Goal: Task Accomplishment & Management: Use online tool/utility

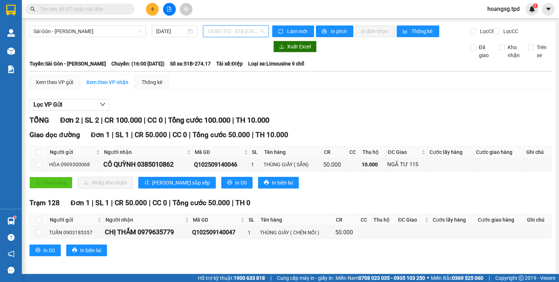
drag, startPoint x: 210, startPoint y: 32, endPoint x: 212, endPoint y: 42, distance: 10.7
click at [210, 32] on span "16:00 (TC) - 51B-274.17" at bounding box center [235, 31] width 57 height 11
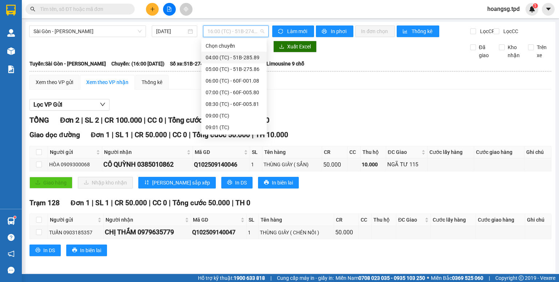
drag, startPoint x: 222, startPoint y: 60, endPoint x: 205, endPoint y: 45, distance: 22.7
click at [221, 59] on div "04:00 (TC) - 51B-285.89" at bounding box center [234, 57] width 57 height 8
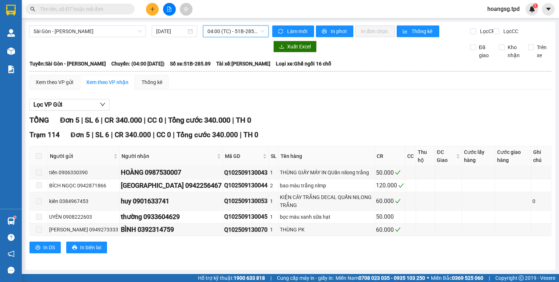
click at [215, 32] on span "04:00 (TC) - 51B-285.89" at bounding box center [235, 31] width 57 height 11
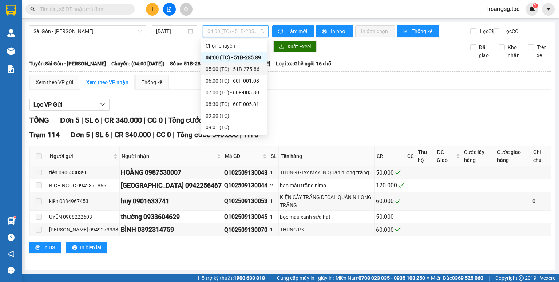
click at [216, 70] on div "05:00 (TC) - 51B-275.86" at bounding box center [234, 69] width 57 height 8
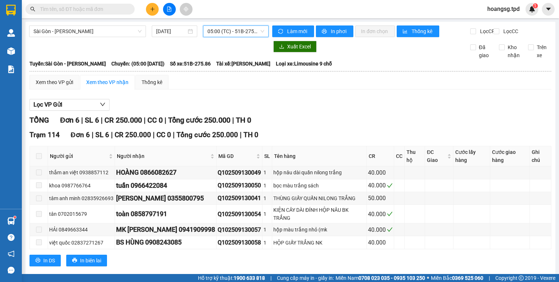
click at [220, 26] on span "05:00 (TC) - 51B-275.86" at bounding box center [235, 31] width 57 height 11
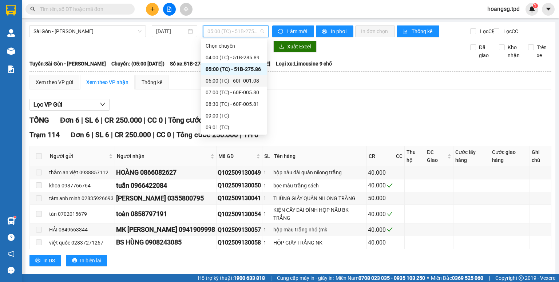
click at [227, 80] on div "06:00 (TC) - 60F-001.08" at bounding box center [234, 81] width 57 height 8
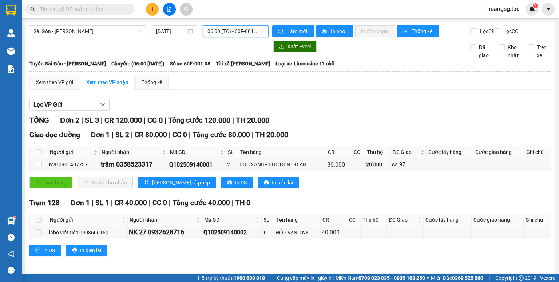
click at [228, 32] on span "06:00 (TC) - 60F-001.08" at bounding box center [235, 31] width 57 height 11
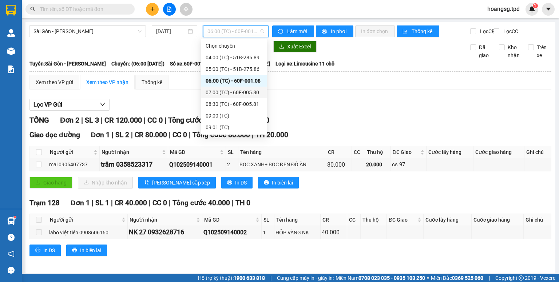
click at [226, 92] on div "07:00 (TC) - 60F-005.80" at bounding box center [234, 92] width 57 height 8
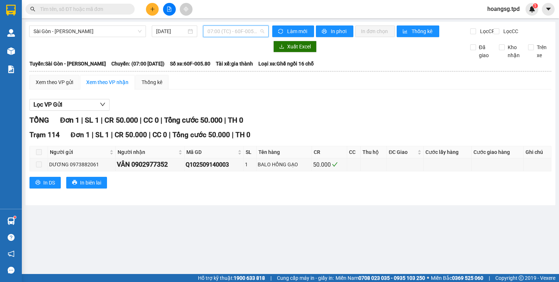
click at [243, 33] on span "07:00 (TC) - 60F-005.80" at bounding box center [235, 31] width 57 height 11
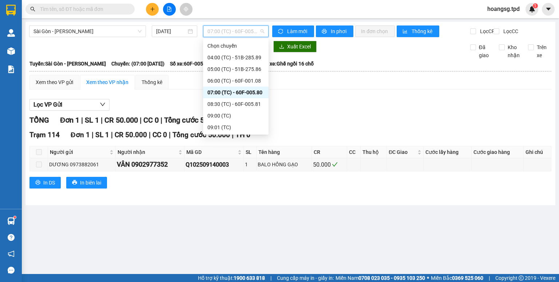
click at [241, 103] on div "08:30 (TC) - 60F-005.81" at bounding box center [235, 104] width 57 height 8
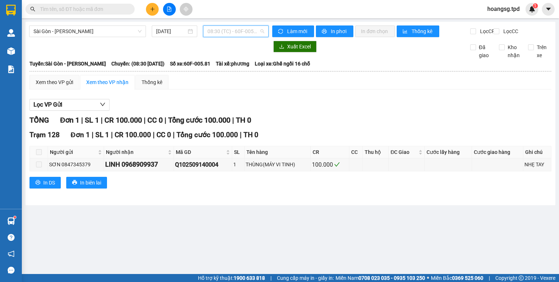
click at [229, 32] on span "08:30 (TC) - 60F-005.81" at bounding box center [235, 31] width 57 height 11
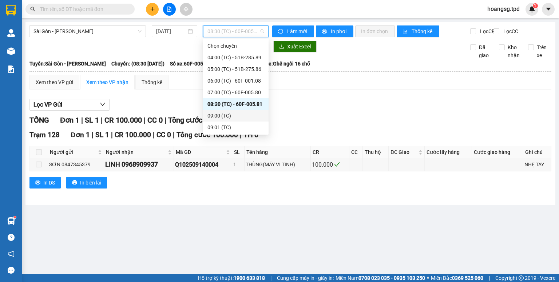
click at [228, 112] on div "09:00 (TC)" at bounding box center [235, 116] width 65 height 12
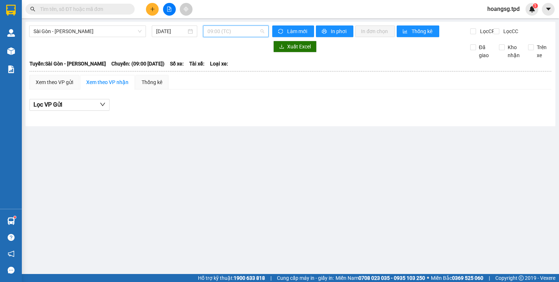
click at [254, 30] on span "09:00 (TC)" at bounding box center [235, 31] width 57 height 11
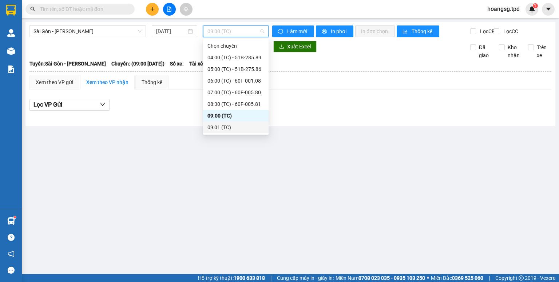
click at [230, 123] on div "09:01 (TC)" at bounding box center [235, 127] width 57 height 8
click at [237, 32] on span "09:01 (TC)" at bounding box center [235, 31] width 57 height 11
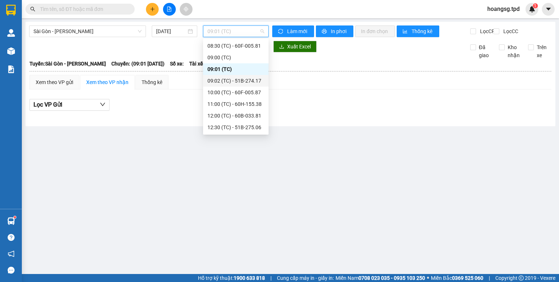
click at [235, 77] on div "09:02 (TC) - 51B-274.17" at bounding box center [235, 81] width 57 height 8
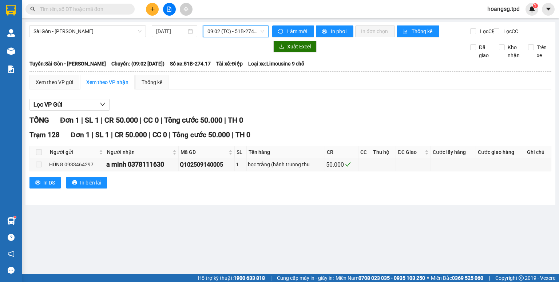
drag, startPoint x: 224, startPoint y: 28, endPoint x: 223, endPoint y: 44, distance: 16.8
click at [224, 29] on span "09:02 (TC) - 51B-274.17" at bounding box center [235, 31] width 57 height 11
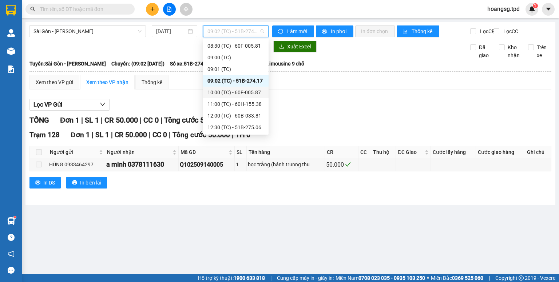
click at [227, 90] on div "10:00 (TC) - 60F-005.87" at bounding box center [235, 92] width 57 height 8
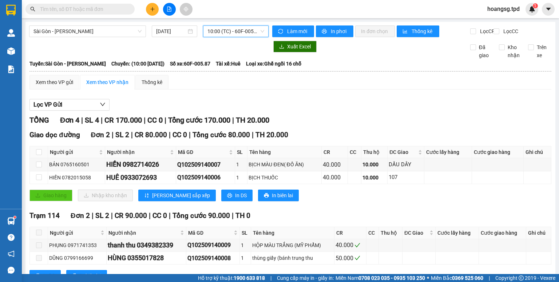
click at [222, 34] on span "10:00 (TC) - 60F-005.87" at bounding box center [235, 31] width 57 height 11
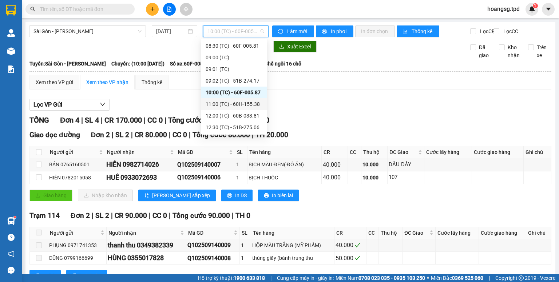
click at [225, 101] on div "11:00 (TC) - 60H-155.38" at bounding box center [234, 104] width 57 height 8
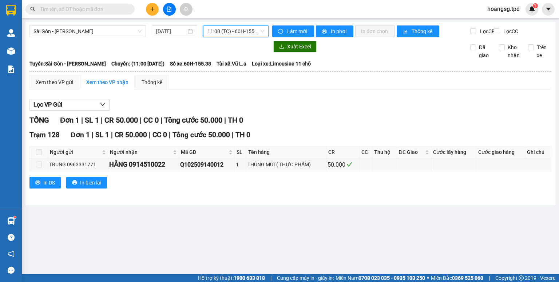
click at [240, 37] on div "Sài Gòn - [PERSON_NAME] [DATE] 11:00 11:00 (TC) - 60H-155.38" at bounding box center [148, 31] width 239 height 12
click at [242, 35] on span "11:00 (TC) - 60H-155.38" at bounding box center [235, 31] width 57 height 11
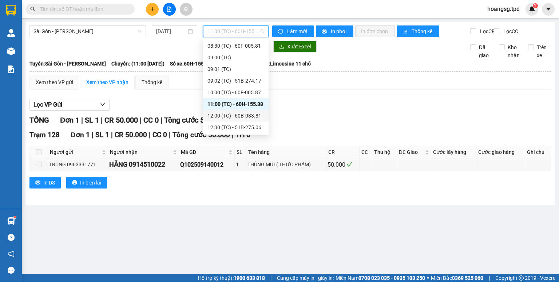
click at [235, 116] on div "12:00 (TC) - 60B-033.81" at bounding box center [235, 116] width 57 height 8
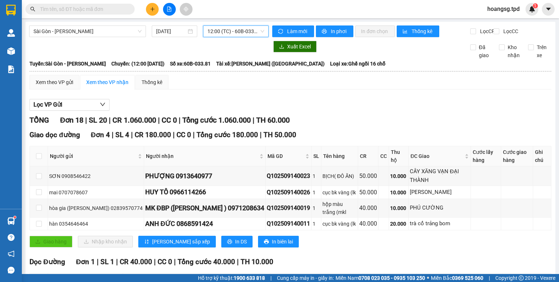
click at [239, 33] on span "12:00 (TC) - 60B-033.81" at bounding box center [235, 31] width 57 height 11
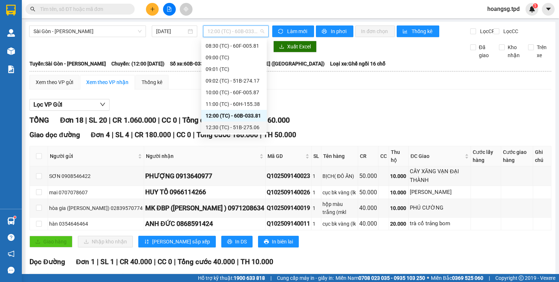
click at [232, 126] on div "12:30 (TC) - 51B-275.06" at bounding box center [234, 127] width 57 height 8
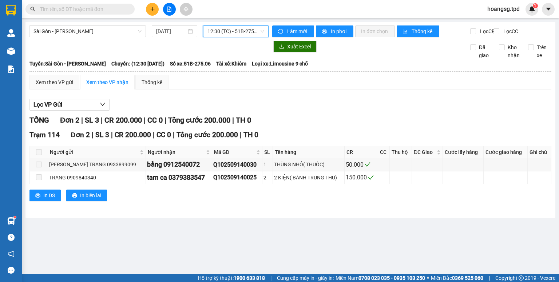
click at [243, 34] on span "12:30 (TC) - 51B-275.06" at bounding box center [235, 31] width 57 height 11
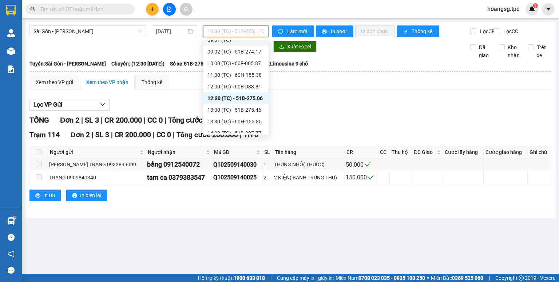
scroll to position [116, 0]
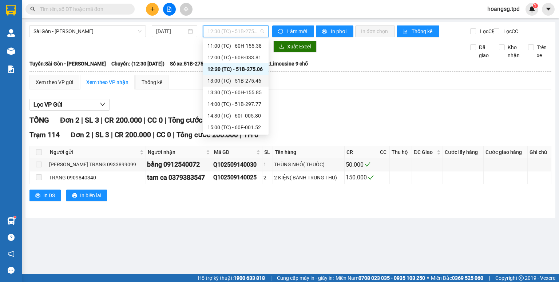
click at [234, 78] on div "13:00 (TC) - 51B-275.46" at bounding box center [235, 81] width 57 height 8
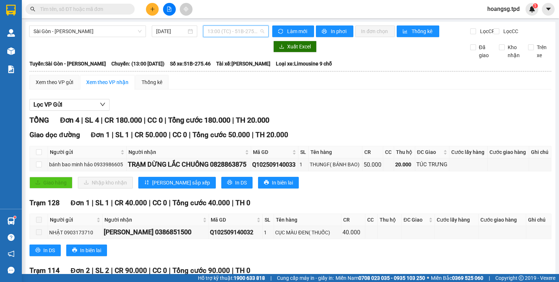
click at [259, 29] on span "13:00 (TC) - 51B-275.46" at bounding box center [235, 31] width 57 height 11
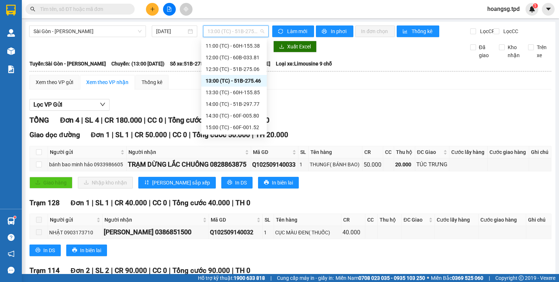
click at [242, 89] on div "13:30 (TC) - 60H-155.85" at bounding box center [234, 92] width 57 height 8
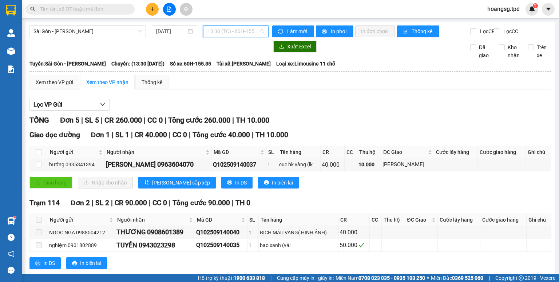
click at [247, 31] on span "13:30 (TC) - 60H-155.85" at bounding box center [235, 31] width 57 height 11
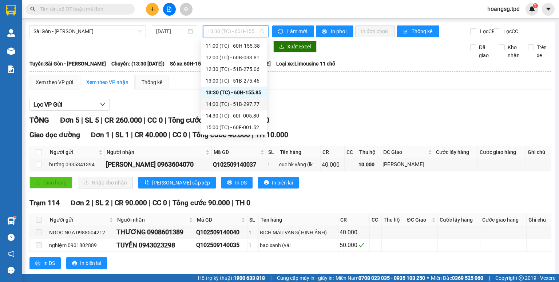
click at [240, 101] on div "14:00 (TC) - 51B-297.77" at bounding box center [234, 104] width 57 height 8
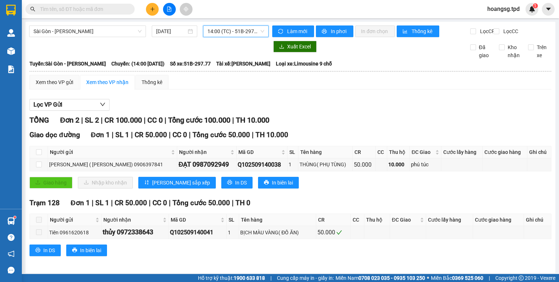
click at [245, 35] on span "14:00 (TC) - 51B-297.77" at bounding box center [235, 31] width 57 height 11
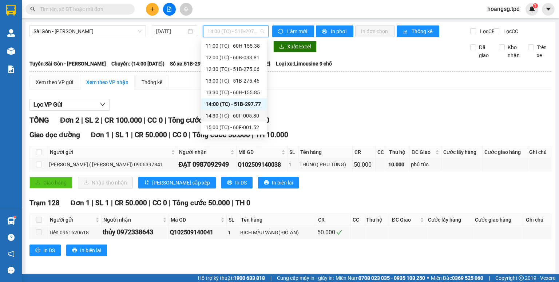
click at [242, 113] on div "14:30 (TC) - 60F-005.80" at bounding box center [234, 116] width 57 height 8
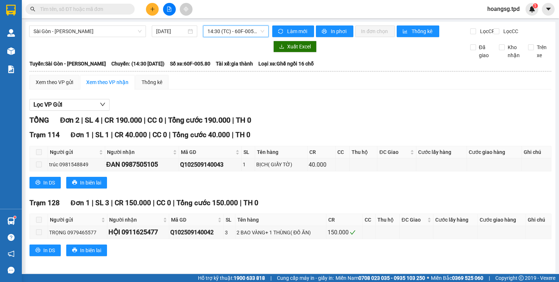
click at [250, 35] on span "14:30 (TC) - 60F-005.80" at bounding box center [235, 31] width 57 height 11
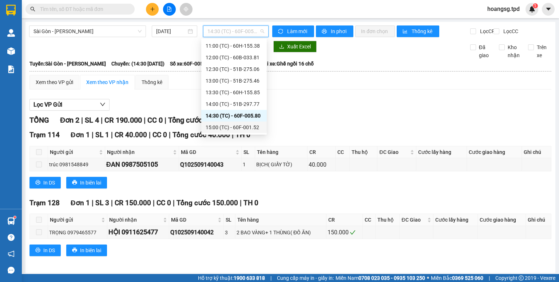
drag, startPoint x: 245, startPoint y: 124, endPoint x: 236, endPoint y: 115, distance: 12.3
click at [243, 122] on div "15:00 (TC) - 60F-001.52" at bounding box center [233, 128] width 65 height 12
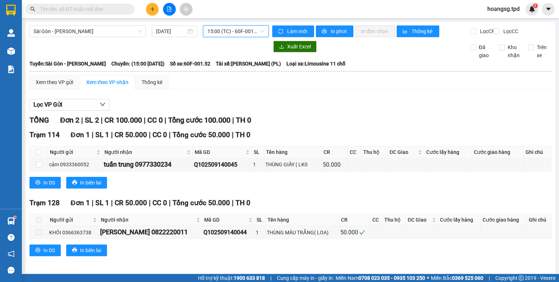
click at [249, 34] on span "15:00 (TC) - 60F-001.52" at bounding box center [235, 31] width 57 height 11
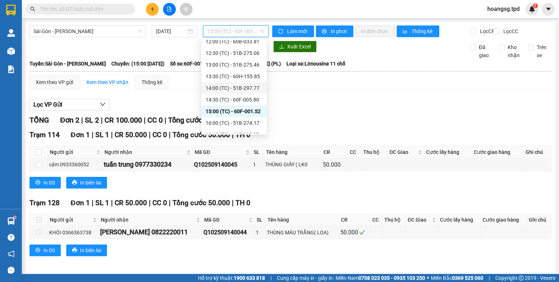
scroll to position [140, 0]
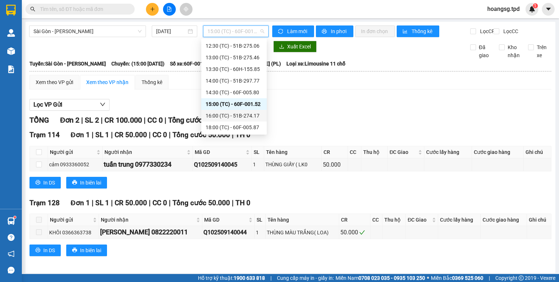
click at [237, 116] on div "16:00 (TC) - 51B-274.17" at bounding box center [234, 116] width 57 height 8
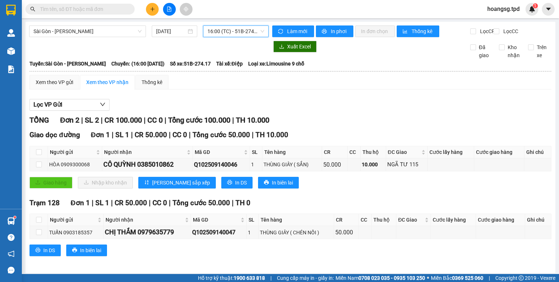
click at [248, 34] on span "16:00 (TC) - 51B-274.17" at bounding box center [235, 31] width 57 height 11
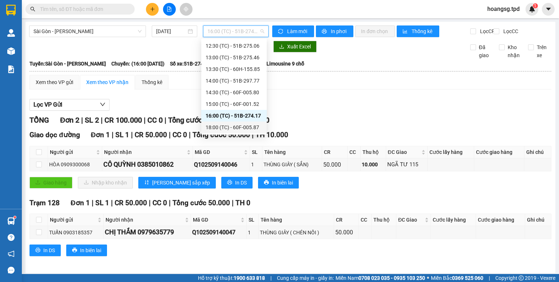
drag, startPoint x: 253, startPoint y: 125, endPoint x: 249, endPoint y: 123, distance: 4.9
click at [249, 123] on div "18:00 (TC) - 60F-005.87" at bounding box center [234, 127] width 57 height 8
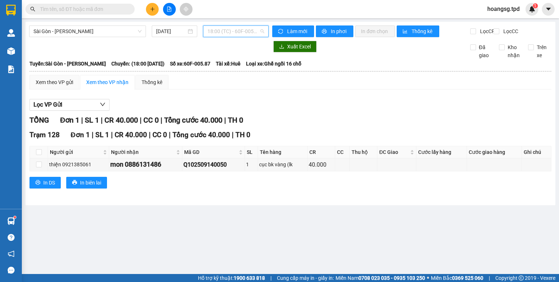
click at [249, 35] on span "18:00 (TC) - 60F-005.87" at bounding box center [235, 31] width 57 height 11
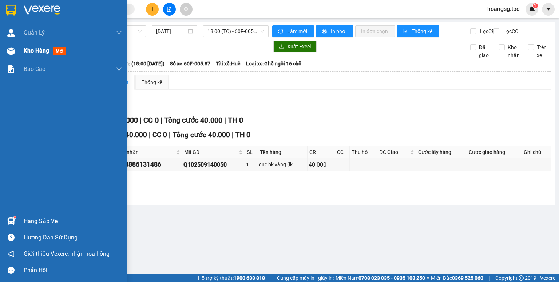
click at [55, 53] on span "mới" at bounding box center [59, 51] width 13 height 8
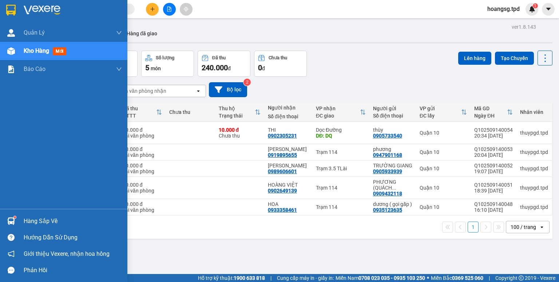
click at [29, 220] on div "Hàng sắp về" at bounding box center [73, 221] width 98 height 11
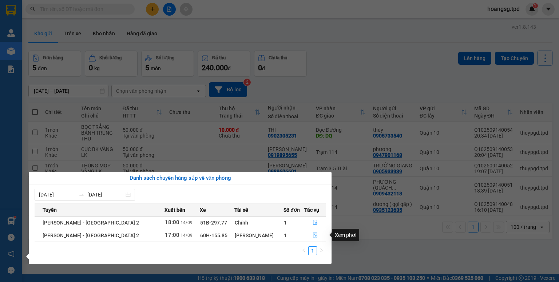
click at [313, 234] on icon "file-done" at bounding box center [315, 235] width 5 height 5
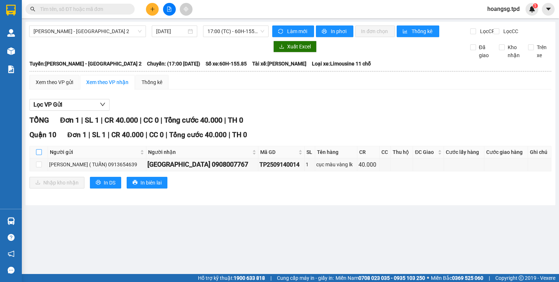
click at [37, 155] on input "checkbox" at bounding box center [39, 152] width 6 height 6
checkbox input "true"
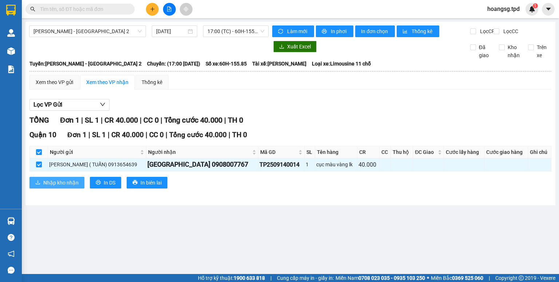
click at [49, 187] on span "Nhập kho nhận" at bounding box center [60, 183] width 35 height 8
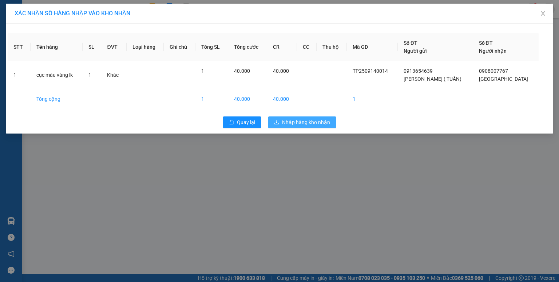
click at [281, 127] on button "Nhập hàng kho nhận" at bounding box center [302, 122] width 68 height 12
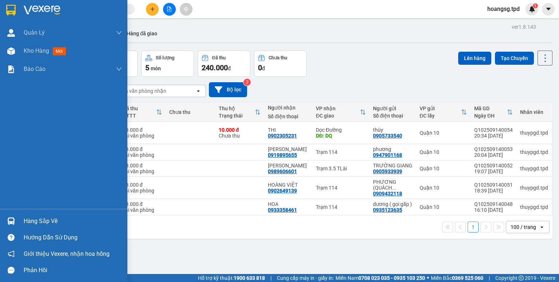
click at [26, 223] on div "Hàng sắp về" at bounding box center [73, 221] width 98 height 11
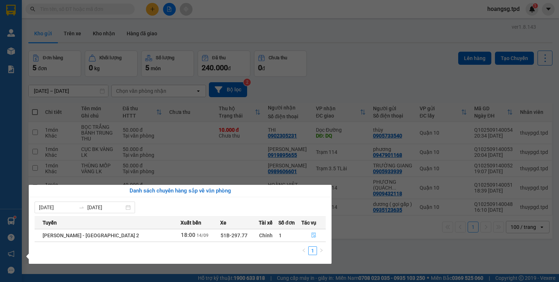
drag, startPoint x: 309, startPoint y: 238, endPoint x: 302, endPoint y: 226, distance: 13.7
click at [311, 238] on span "file-done" at bounding box center [313, 236] width 5 height 6
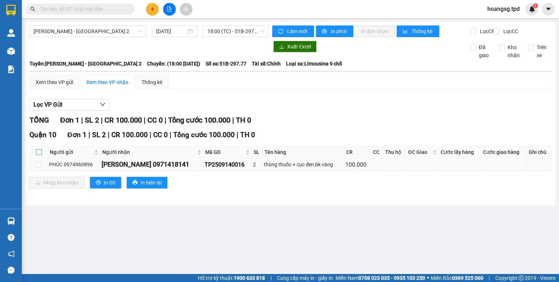
drag, startPoint x: 40, startPoint y: 160, endPoint x: 42, endPoint y: 170, distance: 10.5
click at [40, 155] on input "checkbox" at bounding box center [39, 152] width 6 height 6
checkbox input "true"
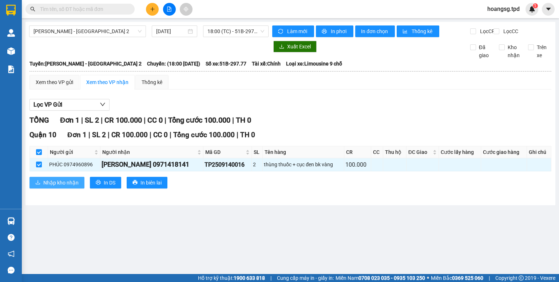
click at [41, 186] on button "Nhập kho nhận" at bounding box center [56, 183] width 55 height 12
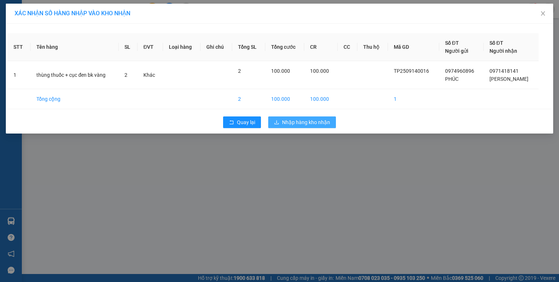
click at [285, 127] on button "Nhập hàng kho nhận" at bounding box center [302, 122] width 68 height 12
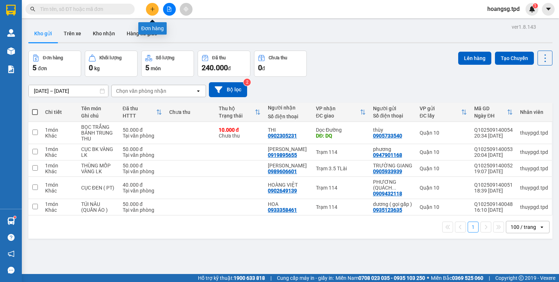
click at [154, 6] on button at bounding box center [152, 9] width 13 height 13
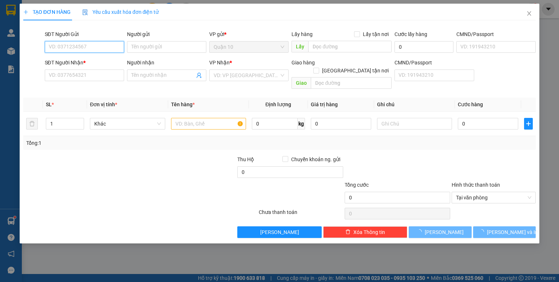
click at [84, 43] on input "SĐT Người Gửi" at bounding box center [84, 47] width 79 height 12
click at [84, 45] on input "0903686" at bounding box center [84, 47] width 79 height 12
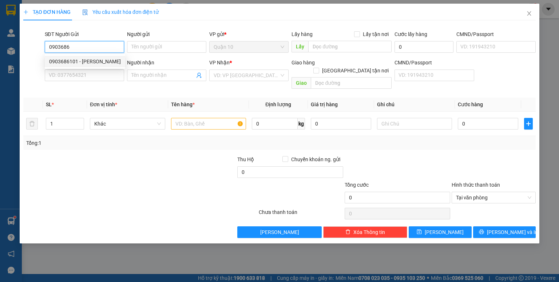
drag, startPoint x: 86, startPoint y: 58, endPoint x: 117, endPoint y: 65, distance: 31.7
click at [87, 59] on div "0903686101 - [PERSON_NAME]" at bounding box center [85, 61] width 72 height 8
type input "0903686101"
type input "[PERSON_NAME]"
type input "211918670"
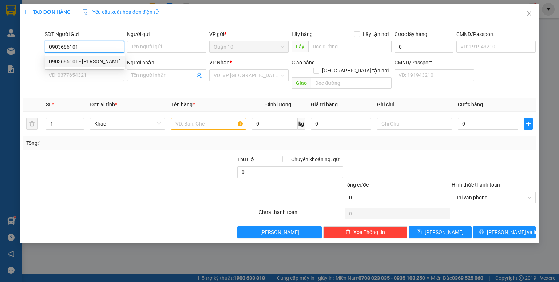
type input "0933088891"
type input "hùng"
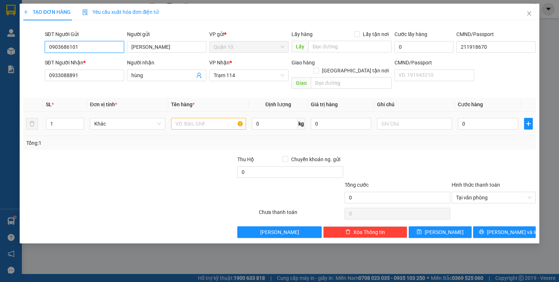
type input "0903686101"
click at [186, 118] on input "text" at bounding box center [208, 124] width 75 height 12
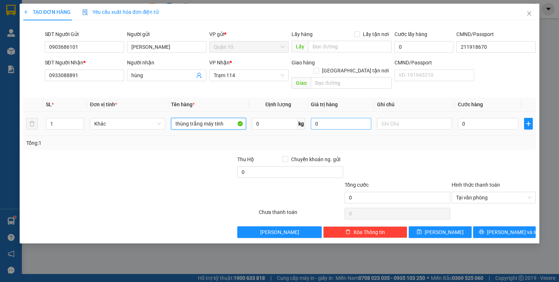
type input "thùng trắng máy tính"
click at [311, 118] on input "0" at bounding box center [341, 124] width 60 height 12
type input "1.000.000"
click at [370, 139] on div "Tổng: 1" at bounding box center [279, 143] width 506 height 8
click at [457, 115] on td "0" at bounding box center [488, 124] width 66 height 24
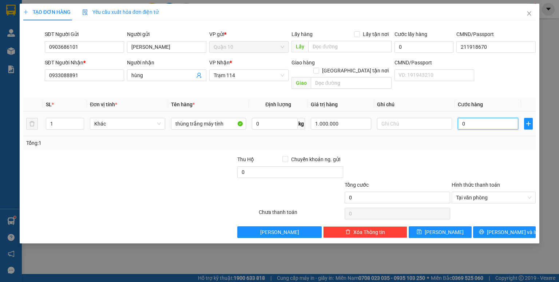
click at [461, 119] on input "0" at bounding box center [488, 124] width 60 height 12
type input "5"
type input "50"
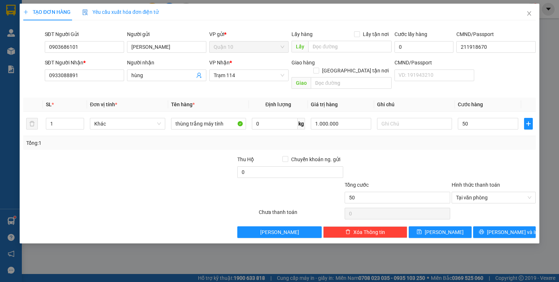
type input "50.000"
click at [465, 144] on div "Transit Pickup Surcharge Ids Transit Deliver Surcharge Ids Transit Deliver Surc…" at bounding box center [279, 132] width 512 height 212
drag, startPoint x: 453, startPoint y: 222, endPoint x: 453, endPoint y: 214, distance: 7.3
click at [455, 226] on button "[PERSON_NAME]" at bounding box center [440, 232] width 63 height 12
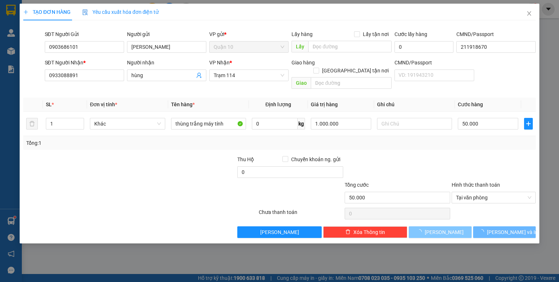
type input "0"
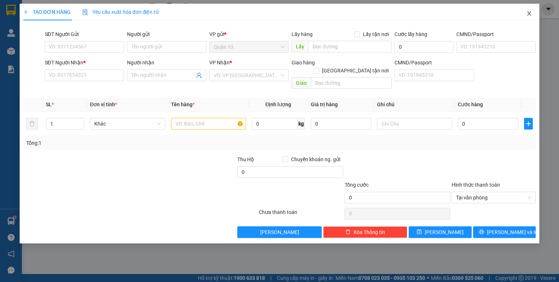
click at [528, 15] on icon "close" at bounding box center [529, 13] width 4 height 4
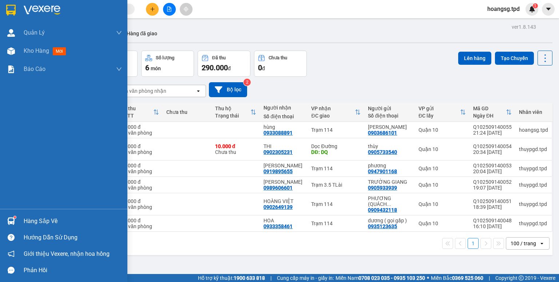
drag, startPoint x: 40, startPoint y: 220, endPoint x: 131, endPoint y: 235, distance: 91.9
click at [41, 220] on div "Hàng sắp về" at bounding box center [73, 221] width 98 height 11
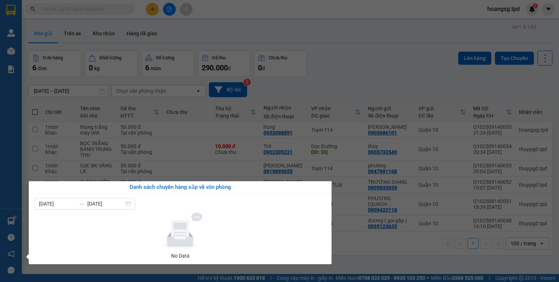
click at [106, 174] on section "Kết quả tìm kiếm ( 0 ) Bộ lọc No Data hoangsg.tpd 1 Quản Lý Quản lý khách hàng …" at bounding box center [279, 141] width 559 height 282
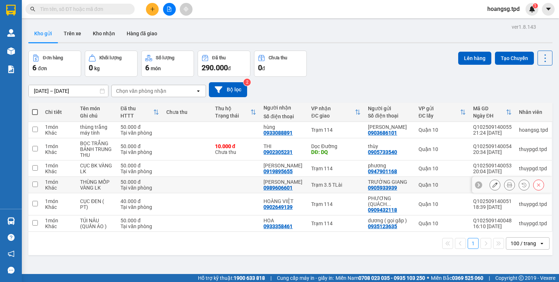
click at [36, 184] on input "checkbox" at bounding box center [34, 184] width 5 height 5
checkbox input "true"
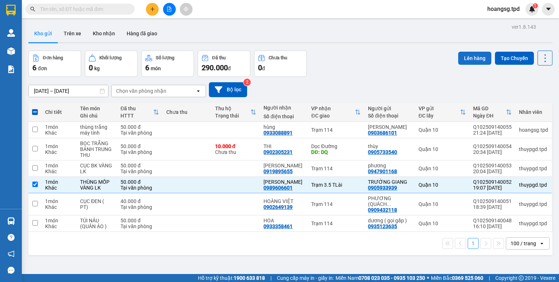
click at [461, 59] on button "Lên hàng" at bounding box center [474, 58] width 33 height 13
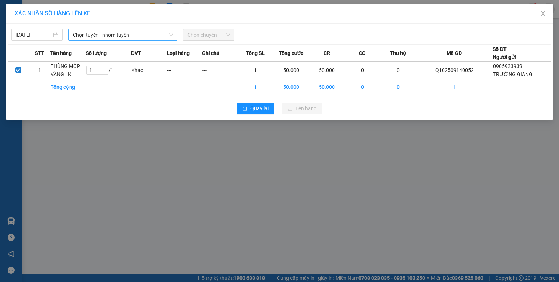
drag, startPoint x: 103, startPoint y: 32, endPoint x: 102, endPoint y: 40, distance: 7.3
click at [103, 35] on span "Chọn tuyến - nhóm tuyến" at bounding box center [123, 34] width 100 height 11
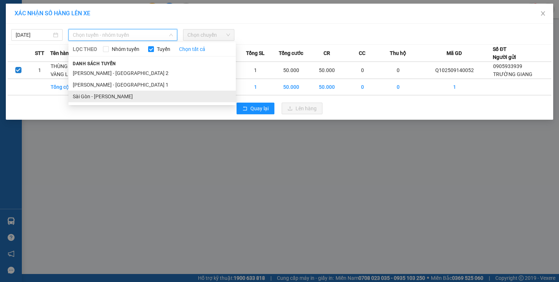
drag, startPoint x: 100, startPoint y: 92, endPoint x: 123, endPoint y: 75, distance: 29.0
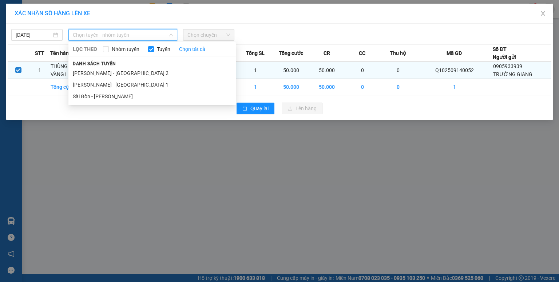
click at [100, 93] on li "Sài Gòn - [PERSON_NAME]" at bounding box center [151, 97] width 167 height 12
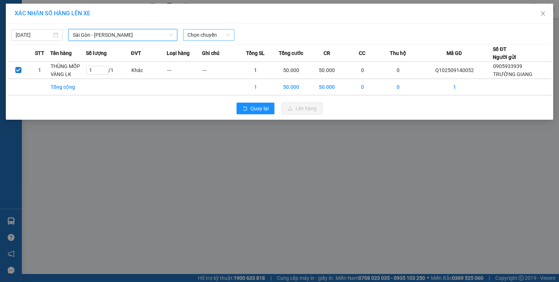
click at [185, 36] on div "Chọn chuyến" at bounding box center [208, 35] width 51 height 12
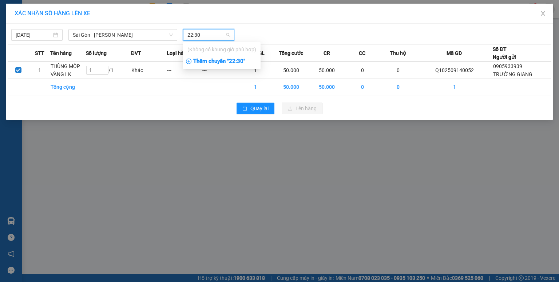
type input "22:30"
click at [202, 61] on div "Thêm chuyến " 22:30 "" at bounding box center [222, 61] width 78 height 12
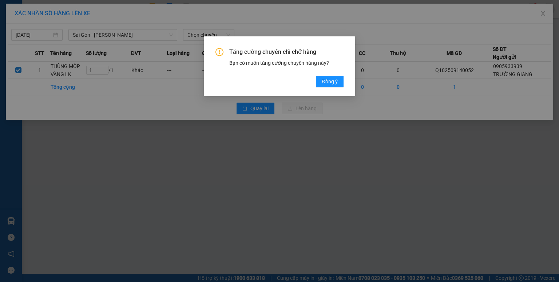
drag, startPoint x: 320, startPoint y: 82, endPoint x: 280, endPoint y: 78, distance: 40.6
click at [320, 82] on button "Đồng ý" at bounding box center [330, 82] width 28 height 12
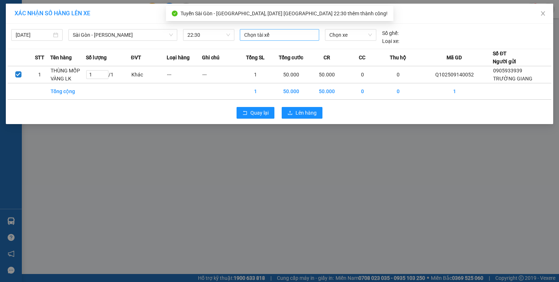
click at [271, 37] on div at bounding box center [280, 35] width 76 height 9
type input "thà"
drag, startPoint x: 266, startPoint y: 49, endPoint x: 323, endPoint y: 36, distance: 58.5
click at [266, 49] on div "gia thành" at bounding box center [294, 49] width 100 height 8
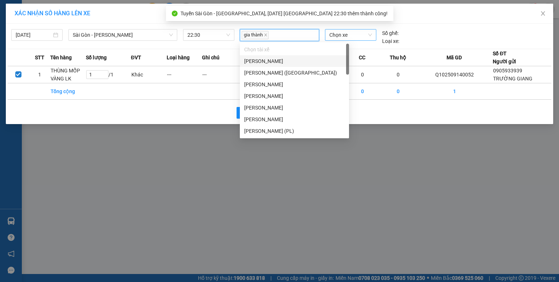
click at [336, 35] on span "Chọn xe" at bounding box center [350, 34] width 42 height 11
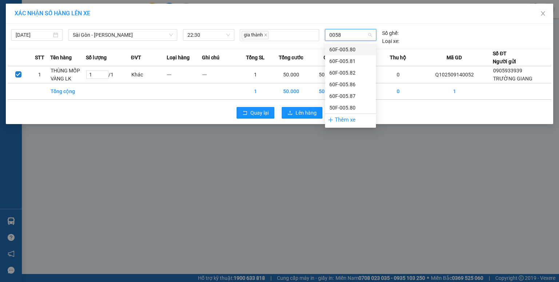
type input "00580"
click at [337, 48] on div "60F-005.80" at bounding box center [350, 49] width 42 height 8
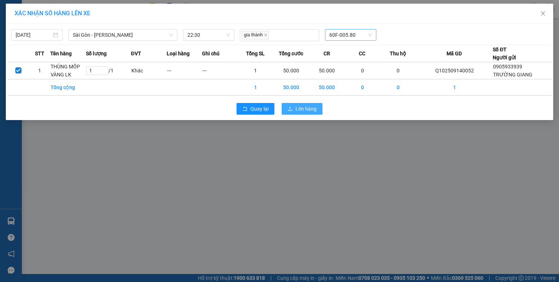
drag, startPoint x: 305, startPoint y: 107, endPoint x: 290, endPoint y: 102, distance: 15.2
click at [304, 109] on span "Lên hàng" at bounding box center [305, 109] width 21 height 8
